Goal: Information Seeking & Learning: Find specific fact

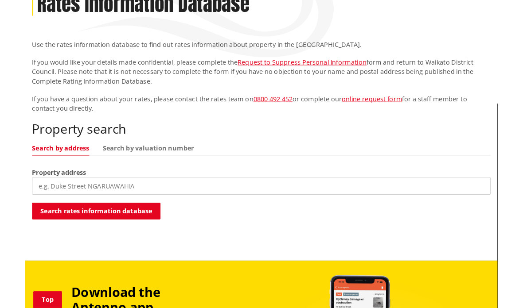
scroll to position [127, 0]
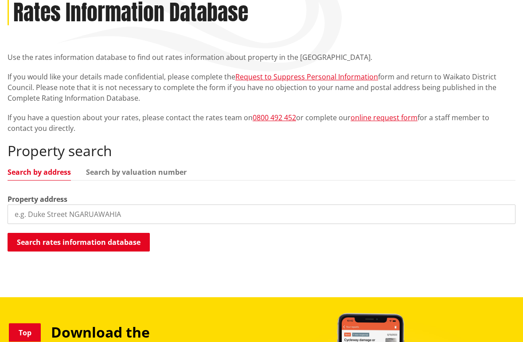
click at [244, 210] on input "search" at bounding box center [262, 214] width 508 height 19
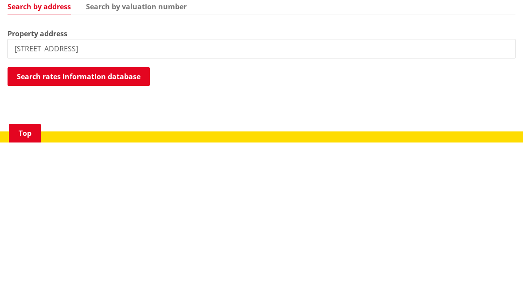
type input "8 ohinewai south road"
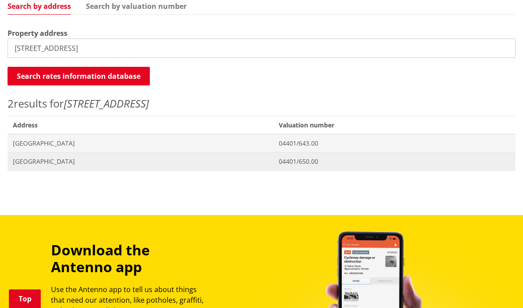
click at [106, 163] on span "8 Ohinewai South Road OHINEWAI" at bounding box center [140, 161] width 255 height 9
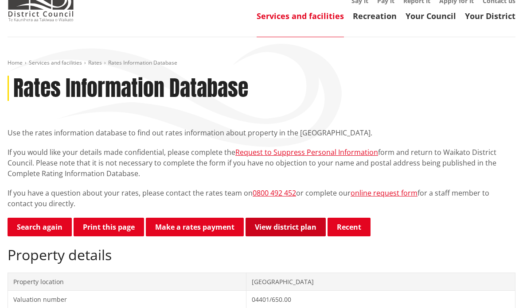
scroll to position [51, 0]
click at [285, 225] on link "View district plan" at bounding box center [285, 227] width 80 height 19
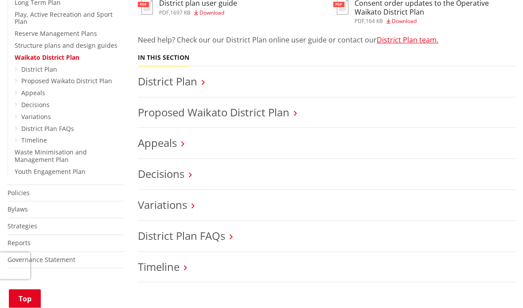
scroll to position [339, 0]
click at [187, 142] on h3 "Appeals" at bounding box center [326, 144] width 377 height 13
click at [181, 144] on h3 "Appeals" at bounding box center [326, 144] width 377 height 13
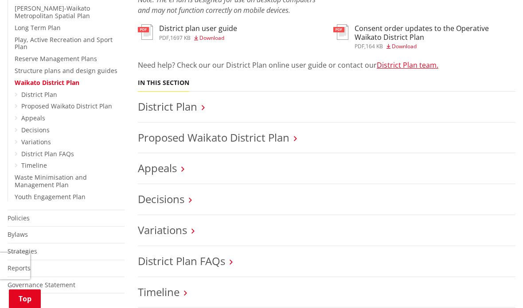
scroll to position [304, 0]
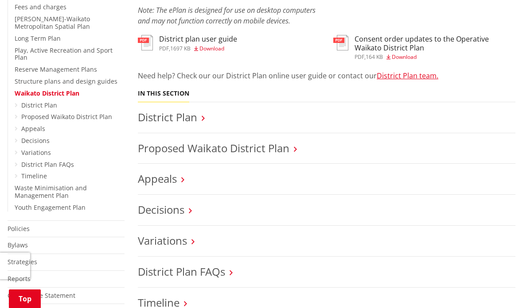
click at [183, 179] on icon at bounding box center [182, 180] width 3 height 8
click at [187, 177] on h3 "Appeals" at bounding box center [326, 179] width 377 height 13
click at [167, 179] on link "Appeals" at bounding box center [157, 178] width 39 height 15
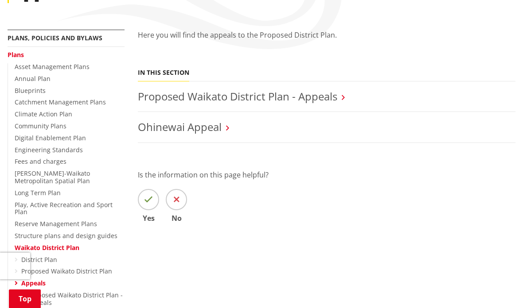
scroll to position [150, 0]
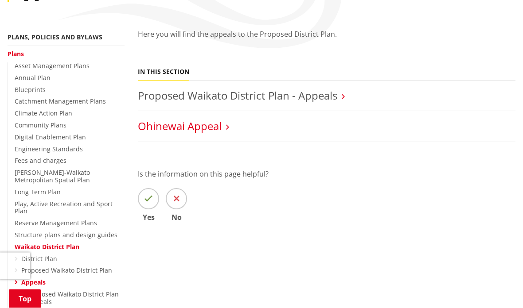
click at [198, 129] on link "Ohinewai Appeal" at bounding box center [180, 126] width 84 height 15
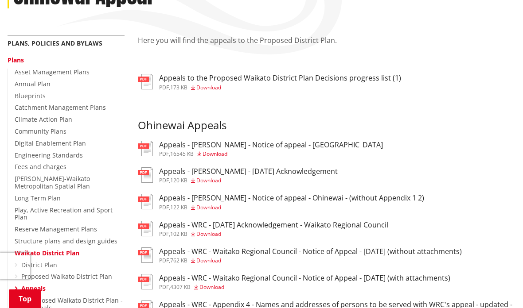
scroll to position [144, 0]
click at [148, 148] on img at bounding box center [145, 149] width 15 height 16
